Goal: Communication & Community: Answer question/provide support

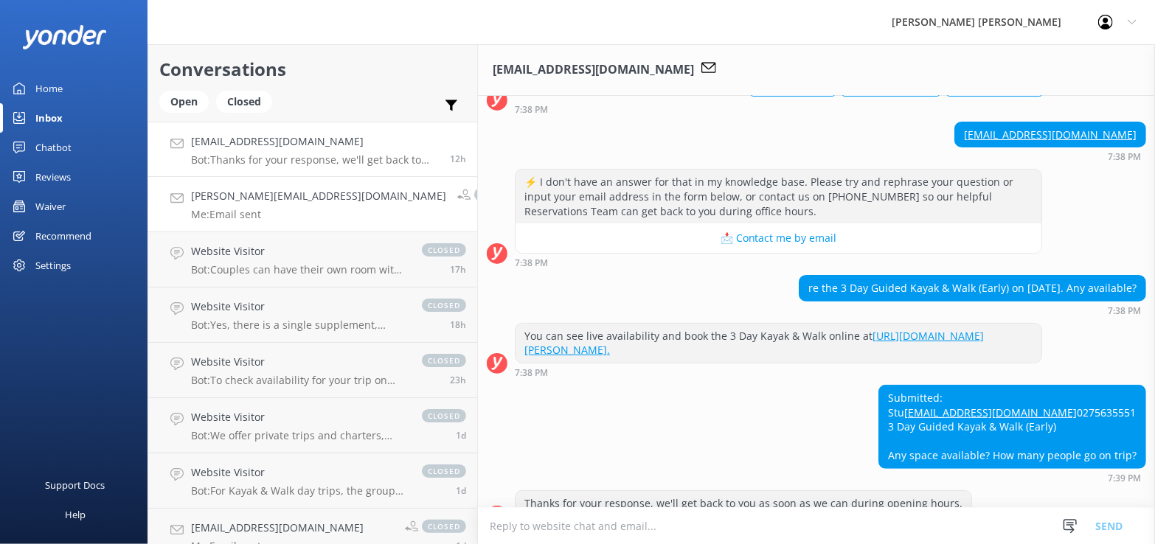
scroll to position [207, 0]
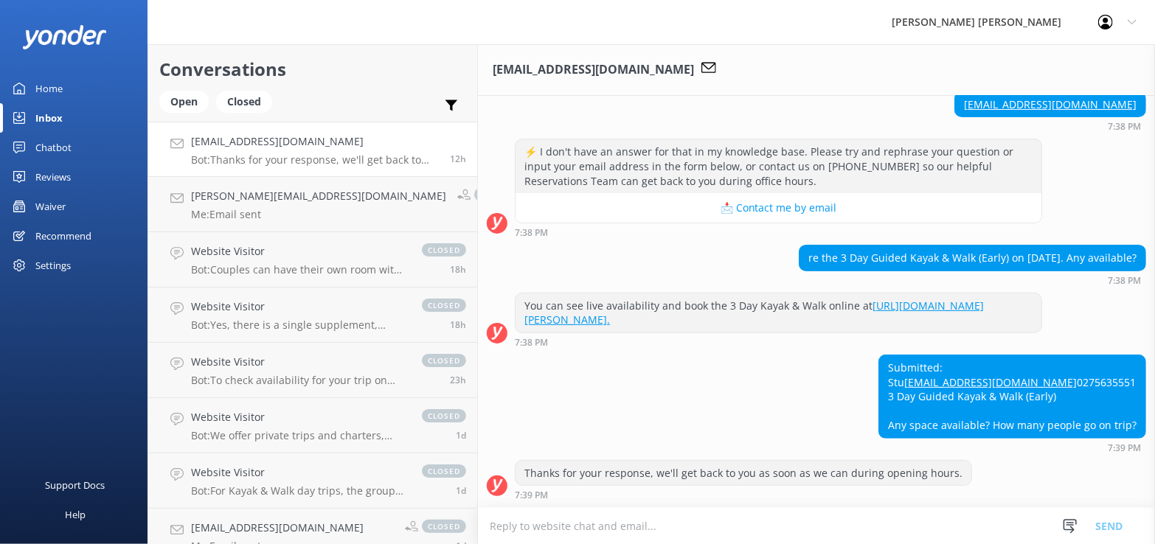
click at [548, 534] on textarea at bounding box center [816, 526] width 677 height 36
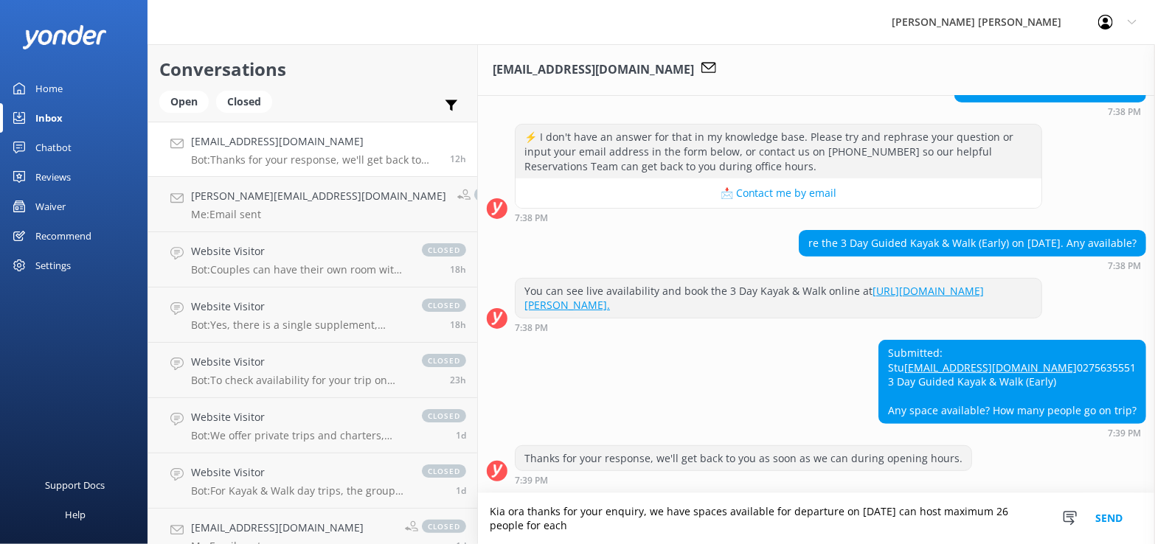
scroll to position [221, 0]
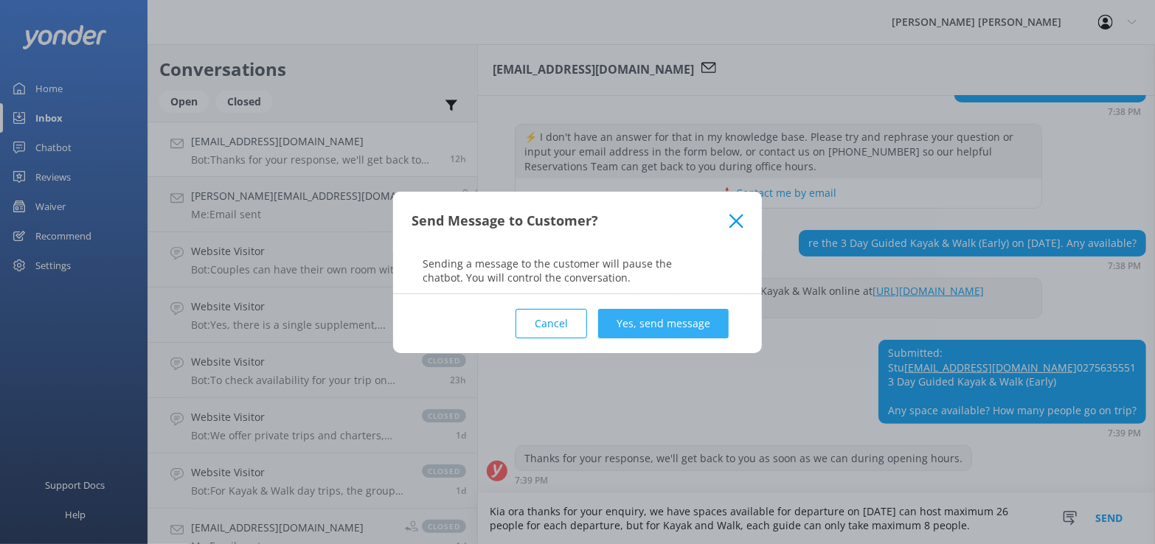
type textarea "Kia ora thanks for your enquiry, we have spaces available for departure on [DAT…"
click at [672, 321] on button "Yes, send message" at bounding box center [663, 323] width 131 height 29
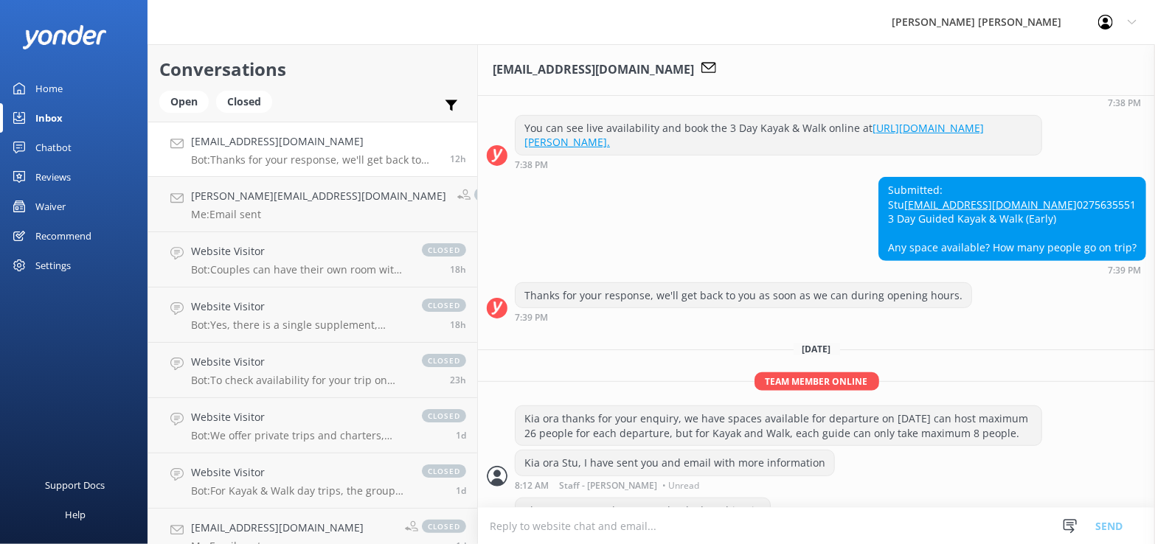
scroll to position [453, 0]
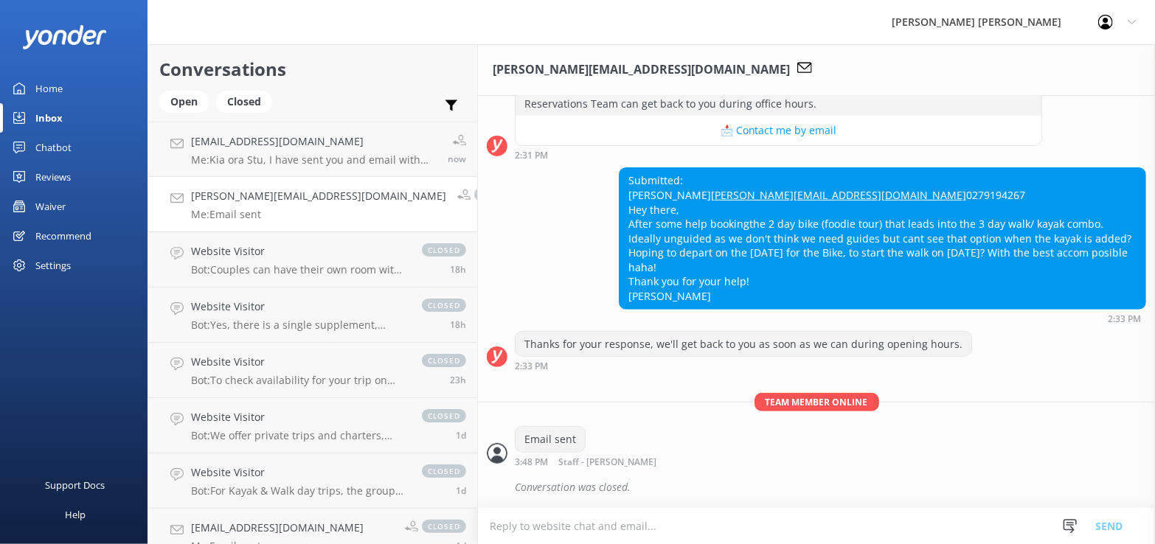
scroll to position [298, 0]
